Goal: Transaction & Acquisition: Book appointment/travel/reservation

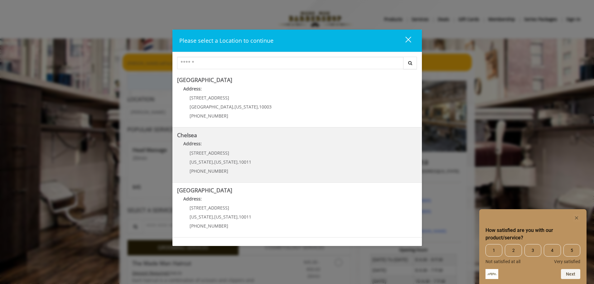
click at [266, 162] on link "Chelsea Address: [STREET_ADDRESS][US_STATE][US_STATE] (917) 639-3902" at bounding box center [297, 155] width 240 height 46
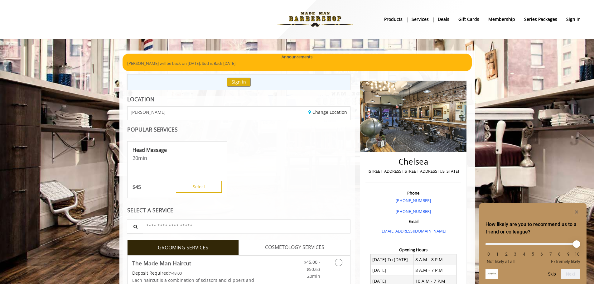
click at [370, 170] on p "[STREET_ADDRESS],[STREET_ADDRESS][US_STATE]" at bounding box center [413, 171] width 93 height 7
drag, startPoint x: 370, startPoint y: 170, endPoint x: 455, endPoint y: 173, distance: 85.6
click at [455, 173] on p "[STREET_ADDRESS],[STREET_ADDRESS][US_STATE]" at bounding box center [413, 171] width 93 height 7
copy p "[STREET_ADDRESS],[STREET_ADDRESS][US_STATE]"
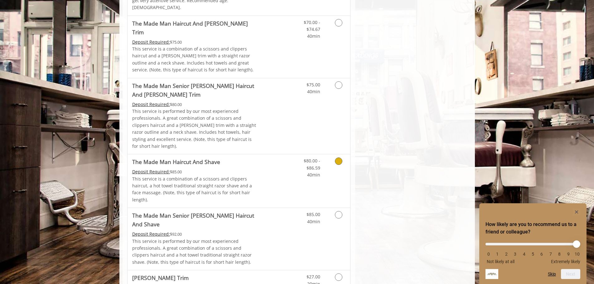
scroll to position [562, 0]
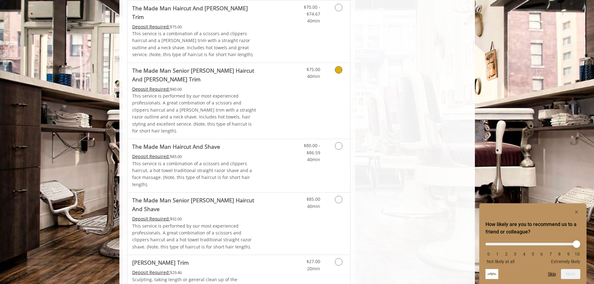
click at [333, 66] on div "$75.00 40min" at bounding box center [323, 101] width 56 height 76
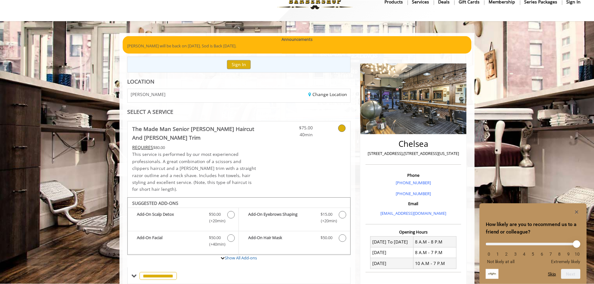
scroll to position [17, 0]
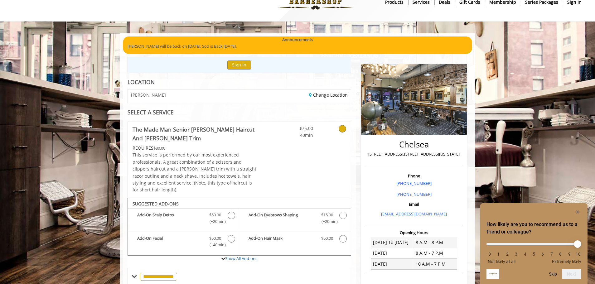
click at [304, 125] on span "$75.00" at bounding box center [294, 128] width 37 height 7
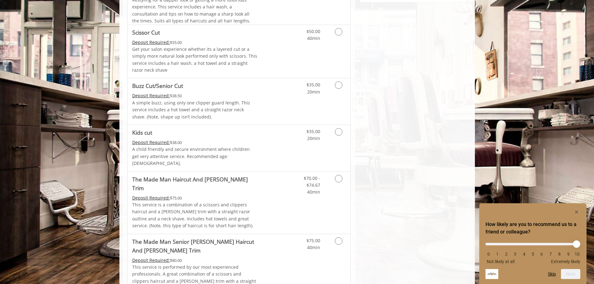
scroll to position [392, 0]
click at [265, 186] on link "Discounted Price" at bounding box center [275, 202] width 37 height 62
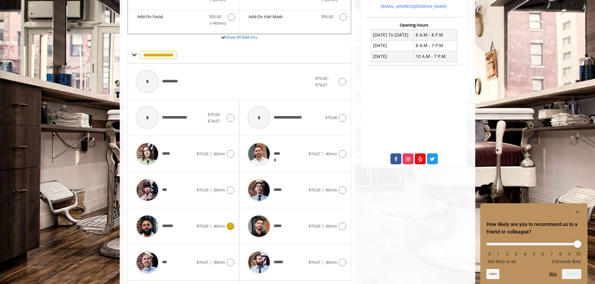
scroll to position [271, 0]
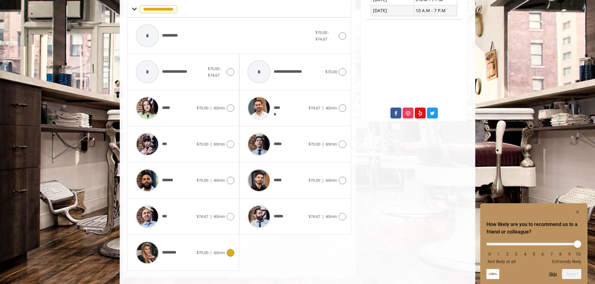
click at [211, 250] on span "|" at bounding box center [211, 253] width 2 height 6
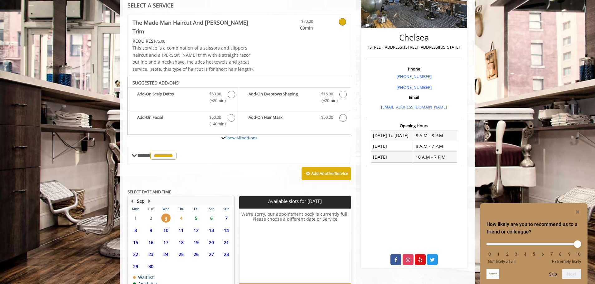
scroll to position [156, 0]
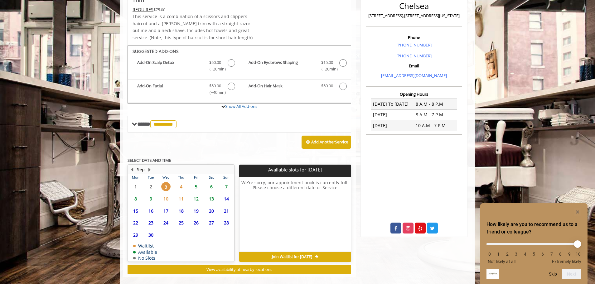
click at [201, 182] on span "5" at bounding box center [196, 186] width 9 height 9
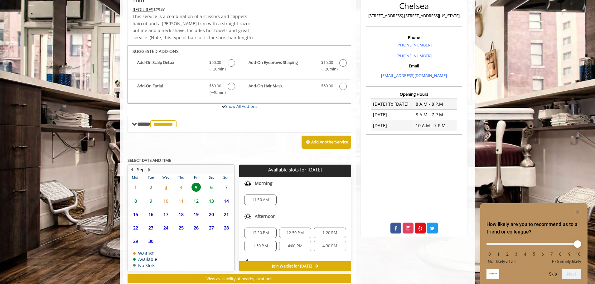
scroll to position [165, 0]
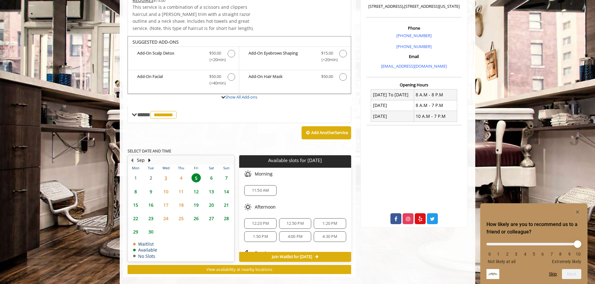
click at [323, 221] on span "1:20 PM" at bounding box center [330, 223] width 15 height 5
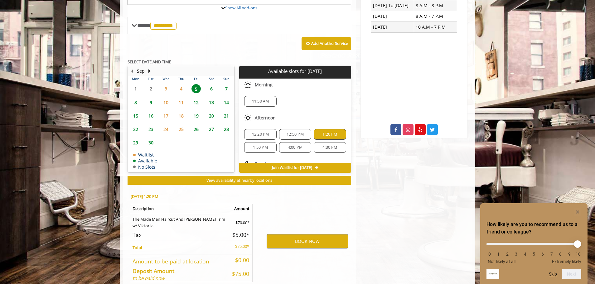
scroll to position [278, 0]
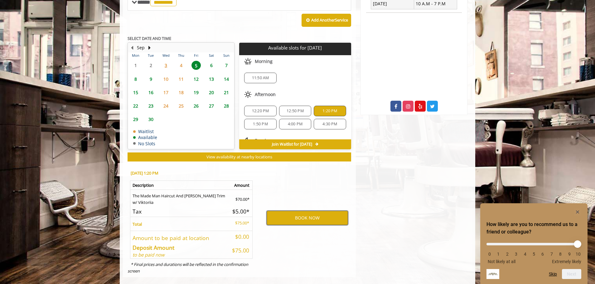
click at [295, 211] on button "BOOK NOW" at bounding box center [307, 218] width 81 height 14
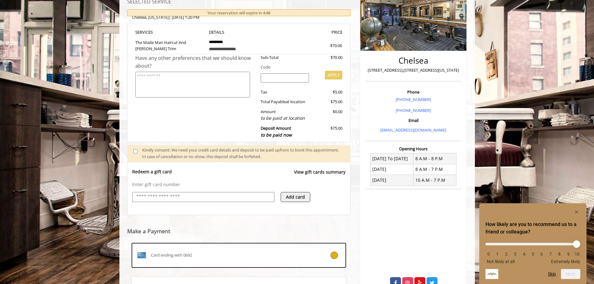
scroll to position [164, 0]
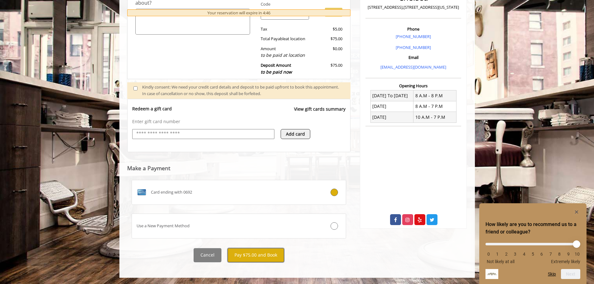
click at [256, 258] on button "Pay $75.00 and Book" at bounding box center [256, 255] width 56 height 14
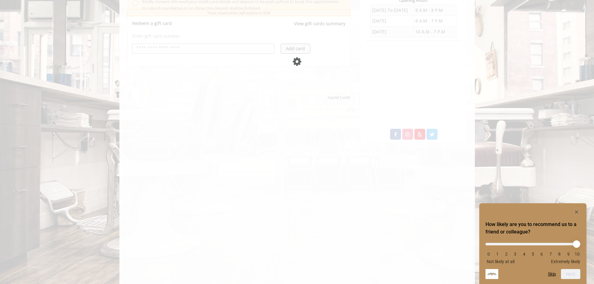
scroll to position [125, 0]
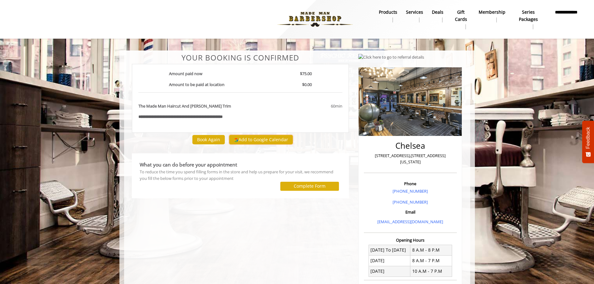
click at [271, 140] on button "Add to Google Calendar" at bounding box center [261, 139] width 64 height 9
